Goal: Task Accomplishment & Management: Complete application form

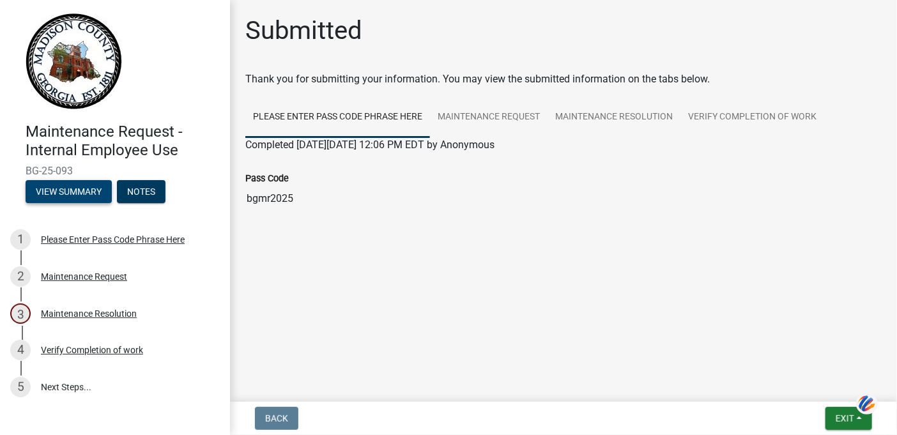
click at [73, 201] on button "View Summary" at bounding box center [69, 191] width 86 height 23
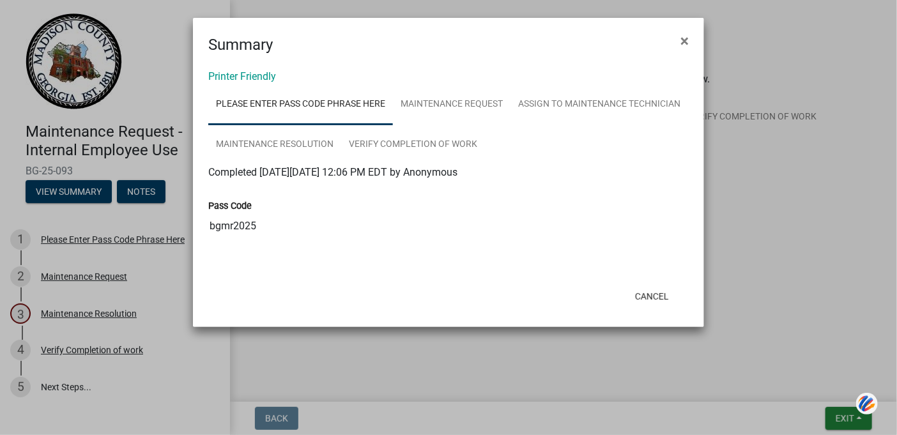
click at [141, 196] on ngb-modal-window "Summary × Printer Friendly Please Enter Pass Code Phrase Here Maintenance Reque…" at bounding box center [448, 217] width 897 height 435
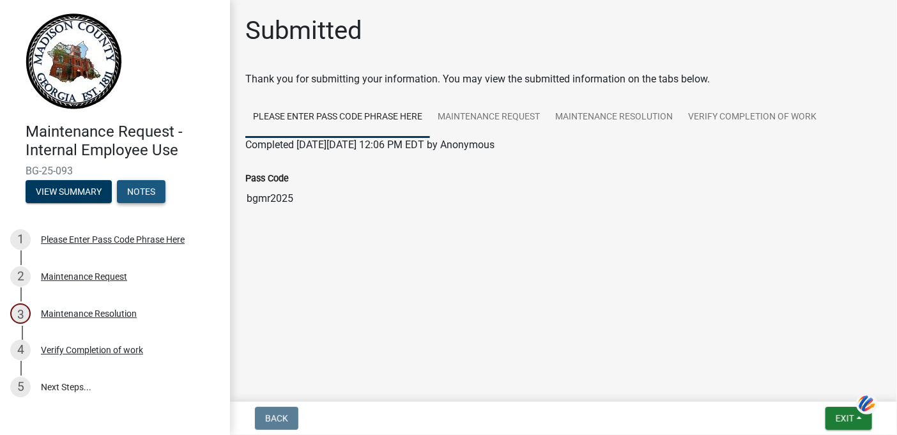
click at [142, 199] on button "Notes" at bounding box center [141, 191] width 49 height 23
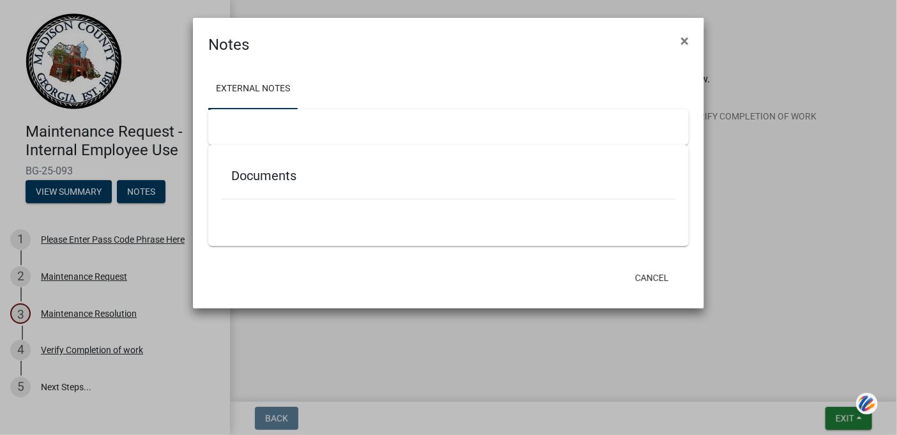
click at [145, 187] on ngb-modal-window "Notes × External Notes Documents Cancel" at bounding box center [448, 217] width 897 height 435
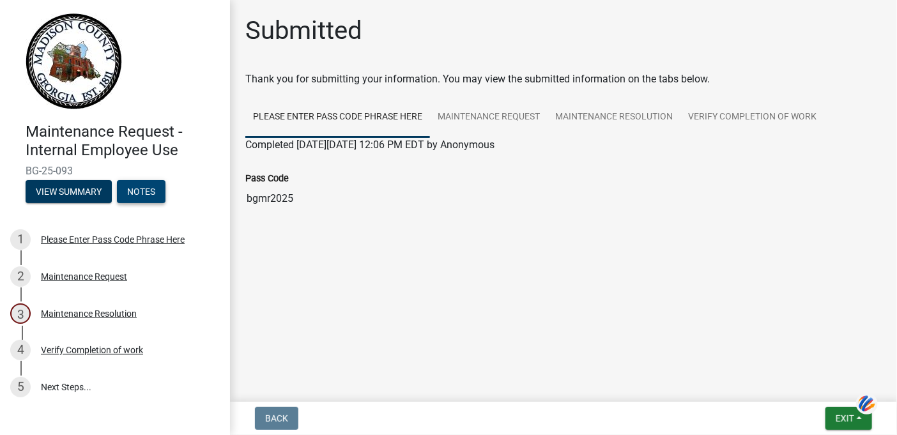
click at [148, 194] on button "Notes" at bounding box center [141, 191] width 49 height 23
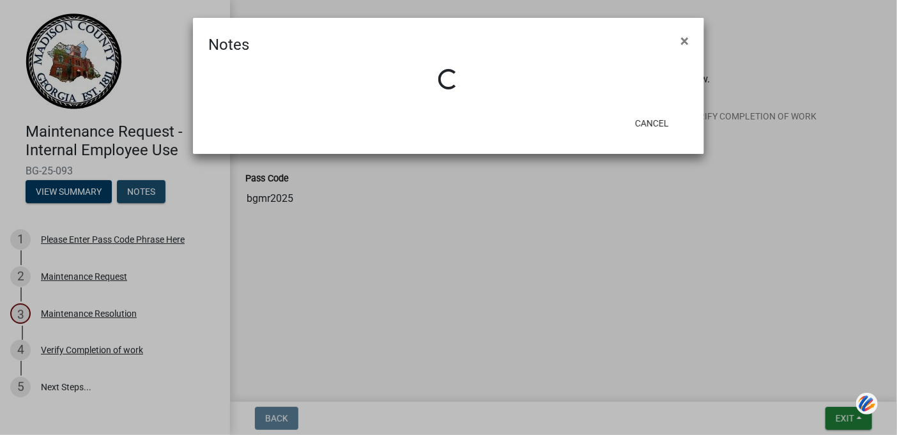
click at [148, 194] on ngb-modal-window "Notes × Loading... Cancel" at bounding box center [448, 217] width 897 height 435
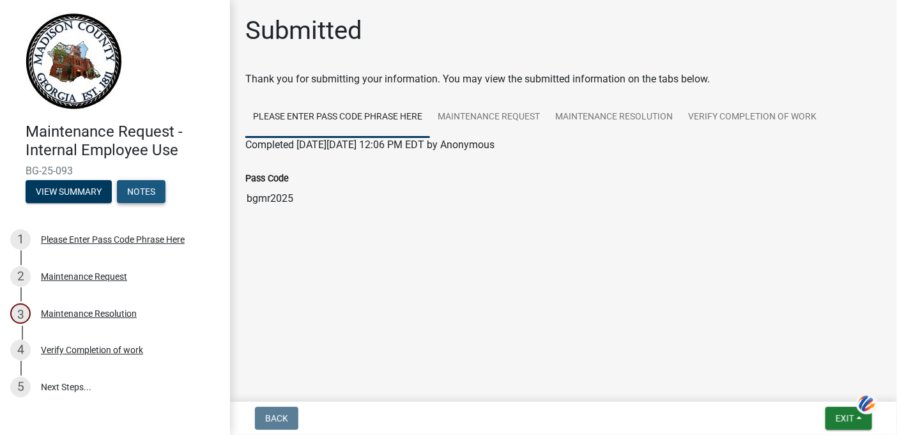
click at [150, 199] on button "Notes" at bounding box center [141, 191] width 49 height 23
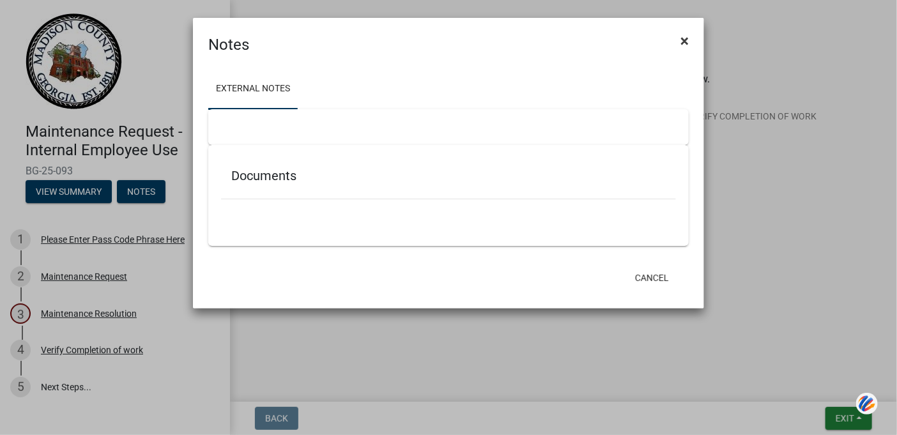
click at [683, 36] on span "×" at bounding box center [685, 41] width 8 height 18
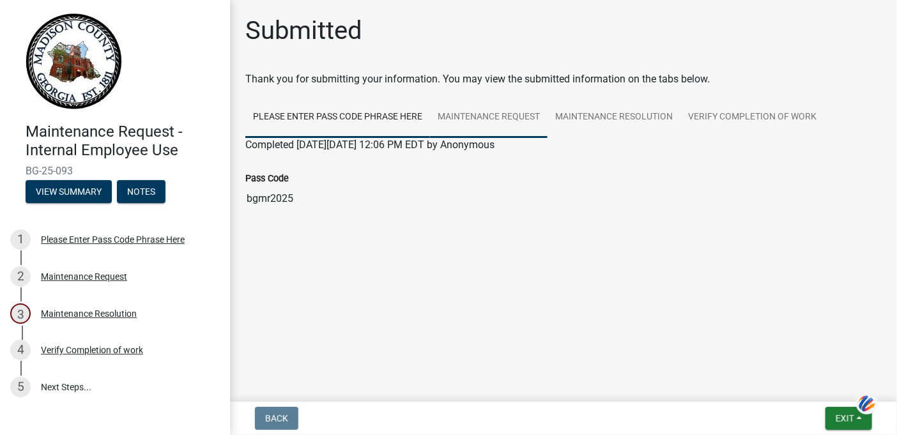
click at [486, 116] on link "Maintenance Request" at bounding box center [489, 117] width 118 height 41
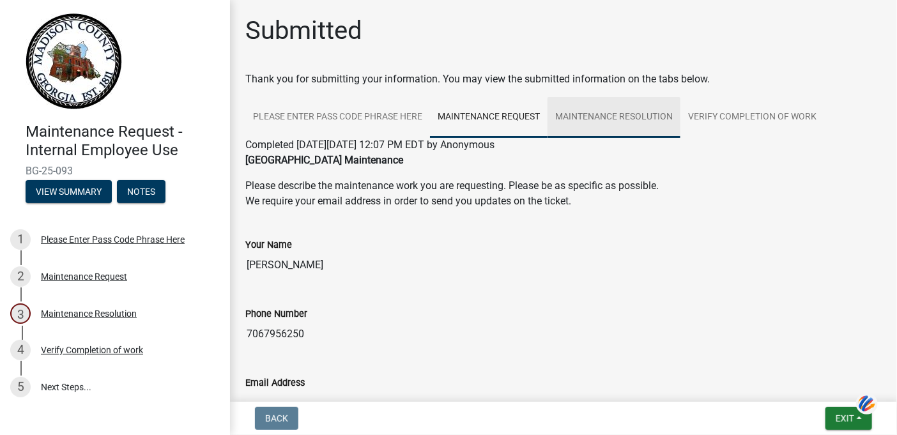
click at [639, 123] on link "Maintenance Resolution" at bounding box center [614, 117] width 133 height 41
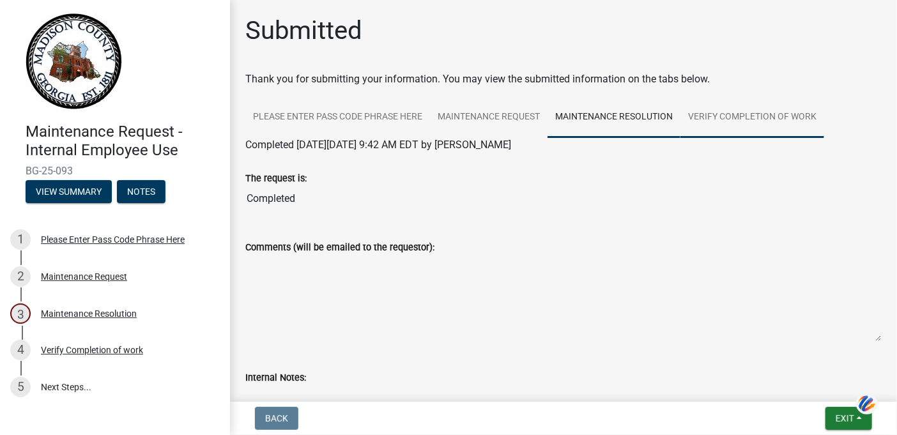
click at [761, 111] on link "Verify Completion of work" at bounding box center [753, 117] width 144 height 41
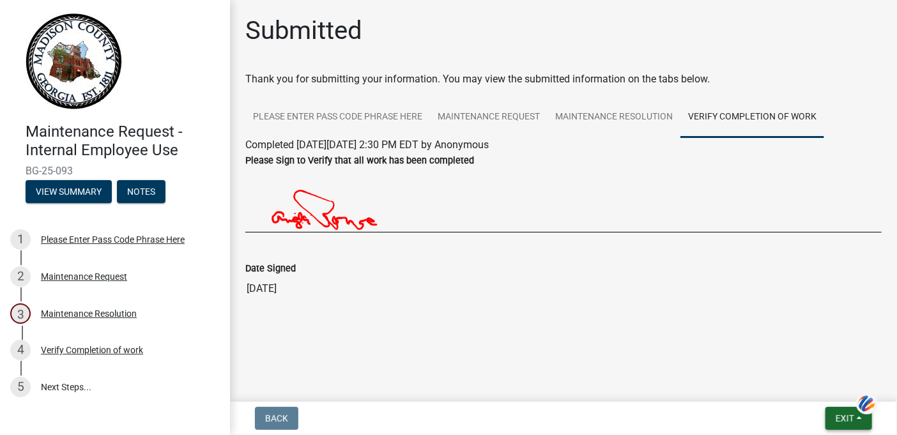
click at [846, 419] on span "Exit" at bounding box center [845, 418] width 19 height 10
click at [819, 381] on button "Save & Exit" at bounding box center [821, 385] width 102 height 31
